Goal: Task Accomplishment & Management: Manage account settings

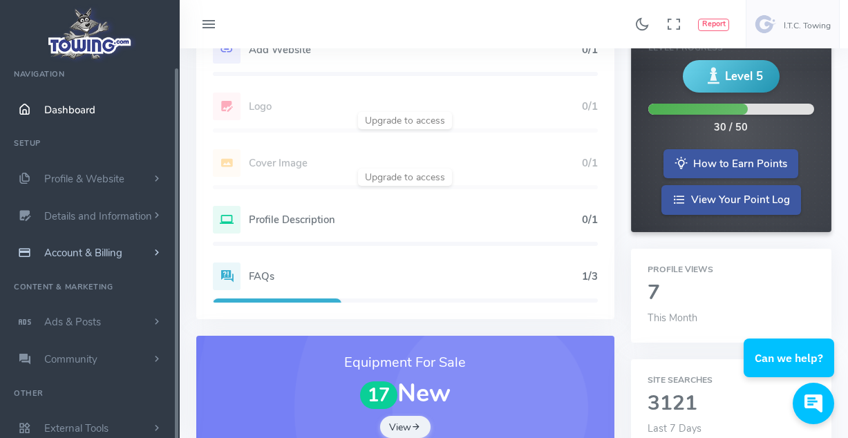
scroll to position [11, 0]
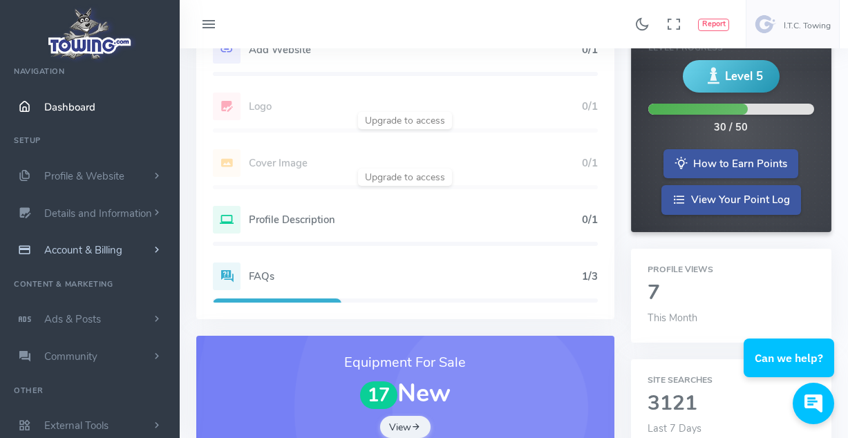
click at [99, 249] on span "Account & Billing" at bounding box center [83, 250] width 78 height 14
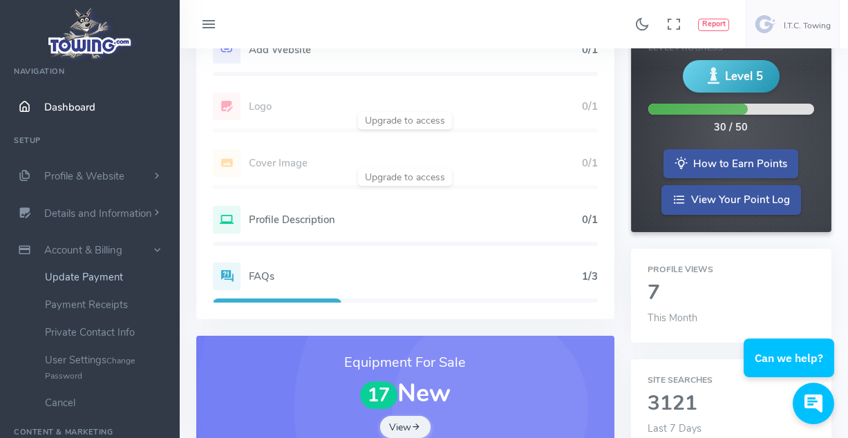
click at [86, 277] on link "Update Payment" at bounding box center [107, 277] width 145 height 28
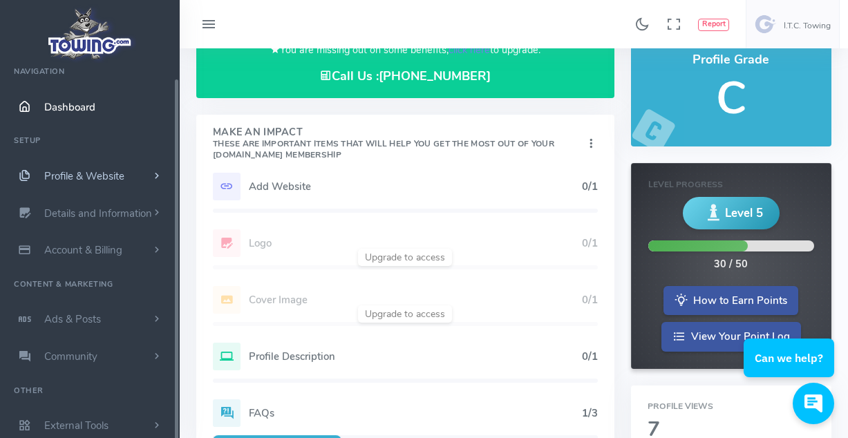
scroll to position [138, 0]
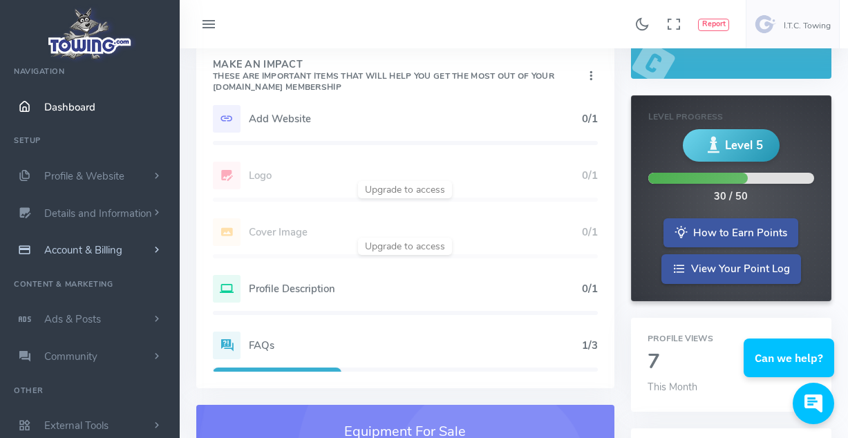
click at [85, 245] on span "Account & Billing" at bounding box center [83, 250] width 78 height 14
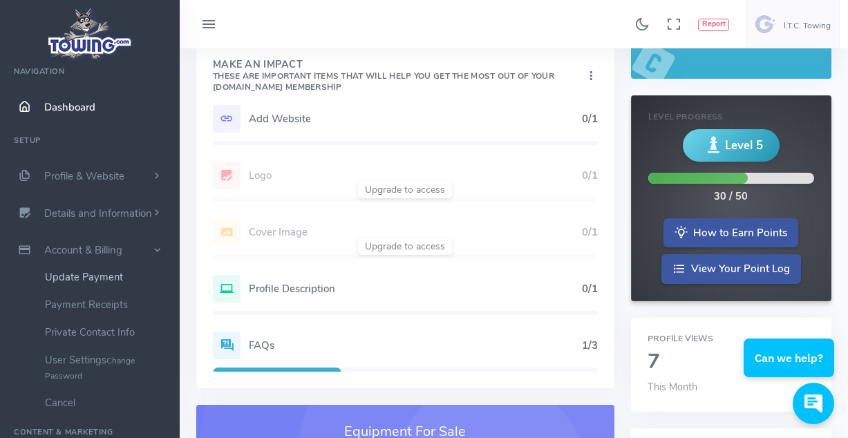
click at [77, 274] on link "Update Payment" at bounding box center [107, 277] width 145 height 28
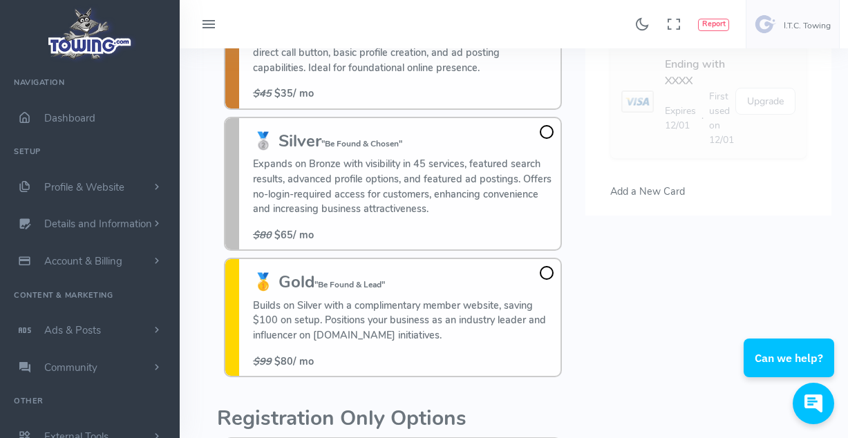
scroll to position [207, 0]
